Goal: Task Accomplishment & Management: Use online tool/utility

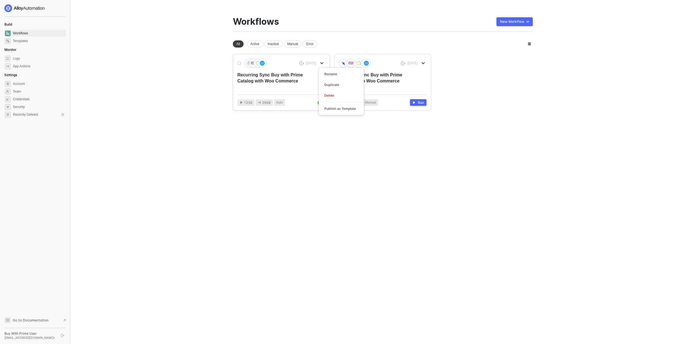
click at [321, 63] on icon "icon-arrow-down" at bounding box center [321, 63] width 2 height 1
click at [331, 96] on div "Delete" at bounding box center [341, 95] width 34 height 5
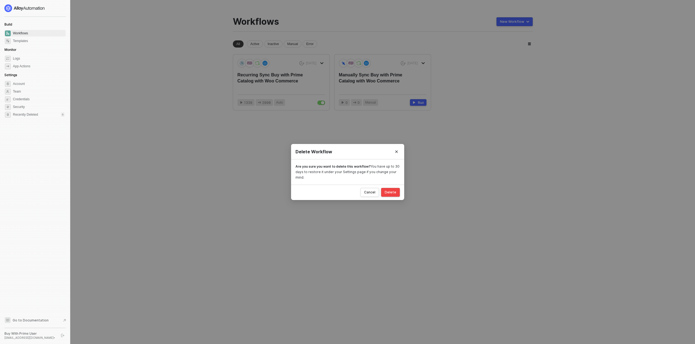
click at [389, 190] on div "Delete" at bounding box center [391, 192] width 12 height 4
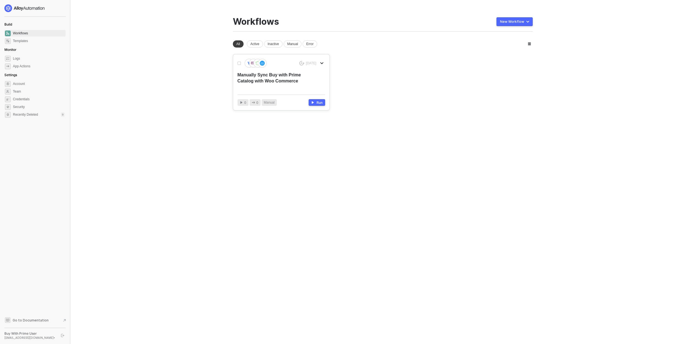
click at [327, 63] on div "[DATE] Manually Sync Buy with Prime Catalog with Woo Commerce 0 0 Manual Run" at bounding box center [281, 82] width 96 height 56
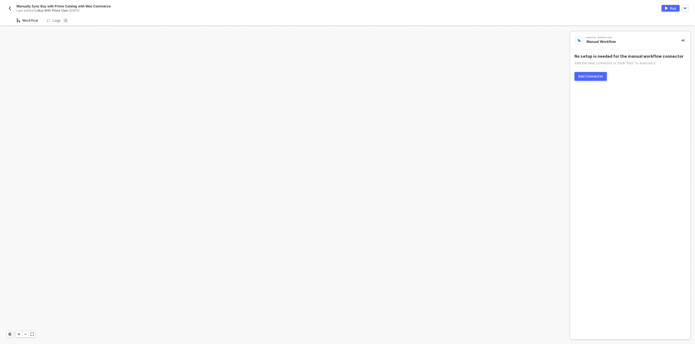
scroll to position [223, 0]
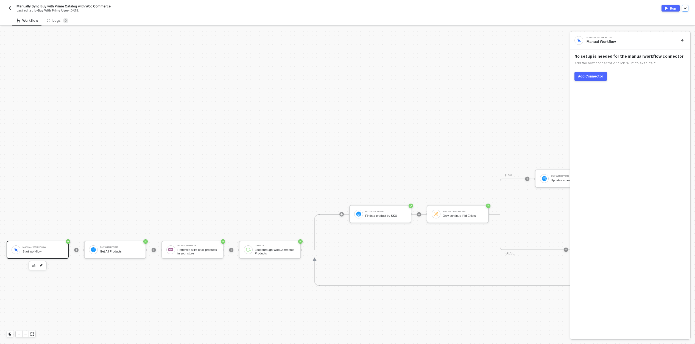
click at [686, 9] on icon "button" at bounding box center [685, 8] width 3 height 2
click at [11, 6] on img "button" at bounding box center [10, 8] width 4 height 4
